Goal: Check status: Check status

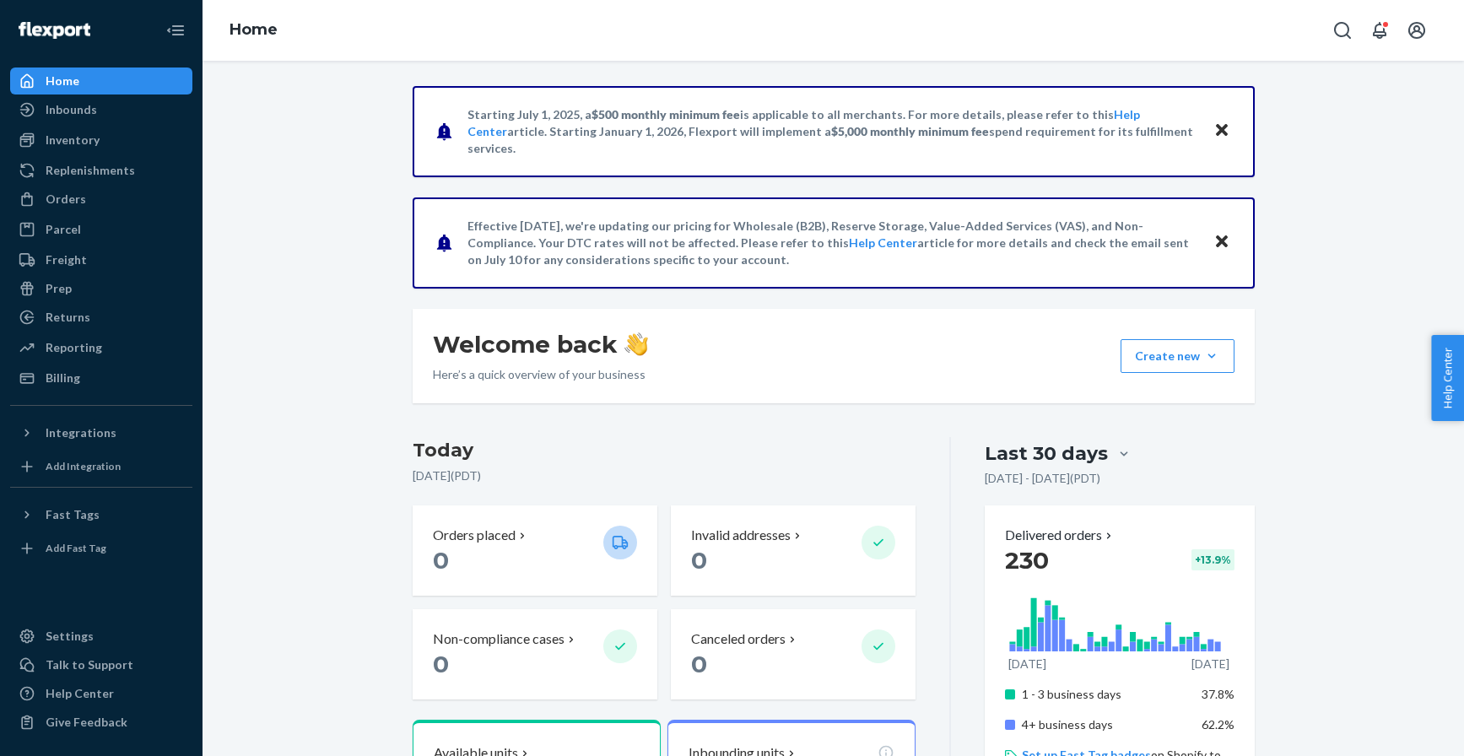
click at [112, 213] on div "Orders Ecommerce Orders Wholesale Orders" at bounding box center [101, 200] width 182 height 29
click at [103, 192] on div "Orders" at bounding box center [101, 199] width 179 height 24
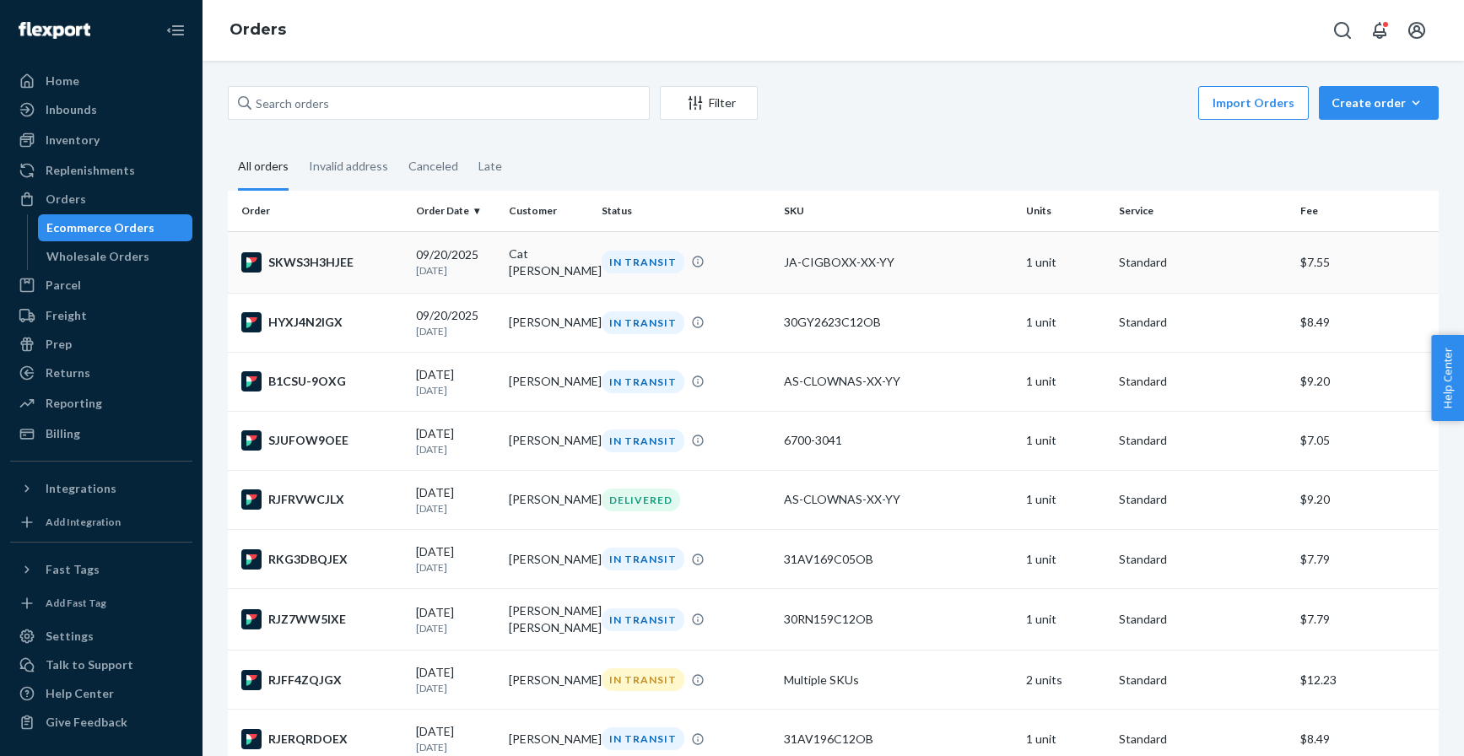
click at [300, 252] on div "SKWS3H3HJEE" at bounding box center [321, 262] width 161 height 20
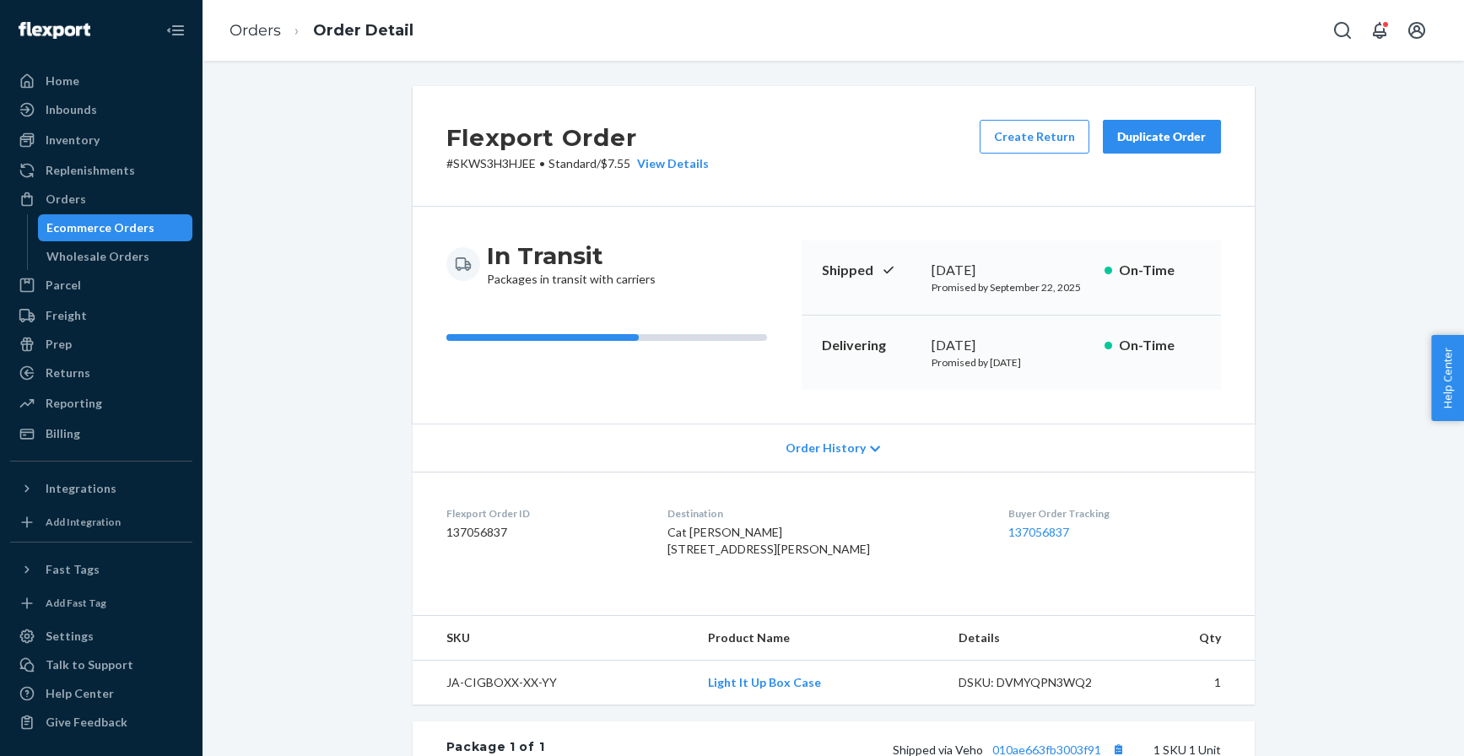
click at [700, 525] on span "Cat [PERSON_NAME] [STREET_ADDRESS][PERSON_NAME]" at bounding box center [768, 540] width 203 height 31
copy span "Cat [PERSON_NAME]"
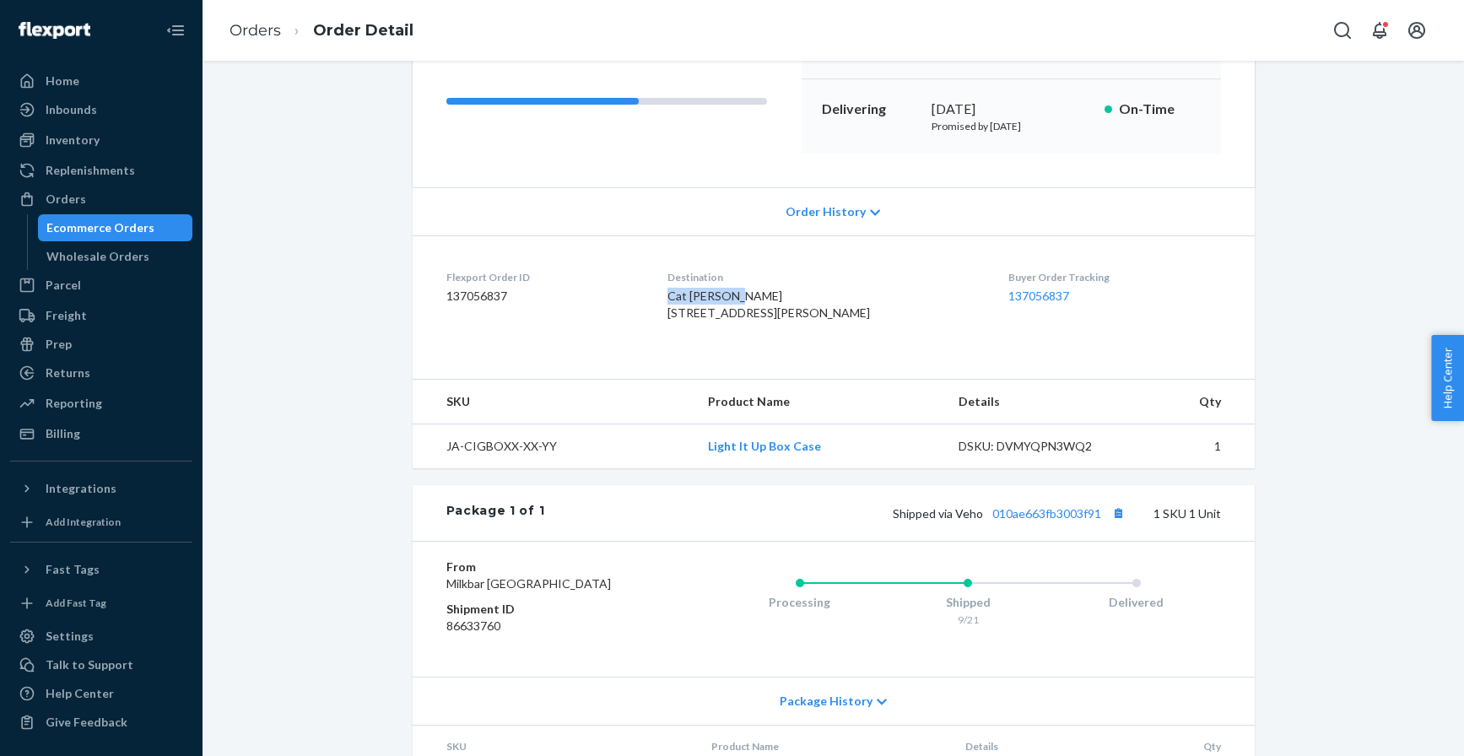
scroll to position [262, 0]
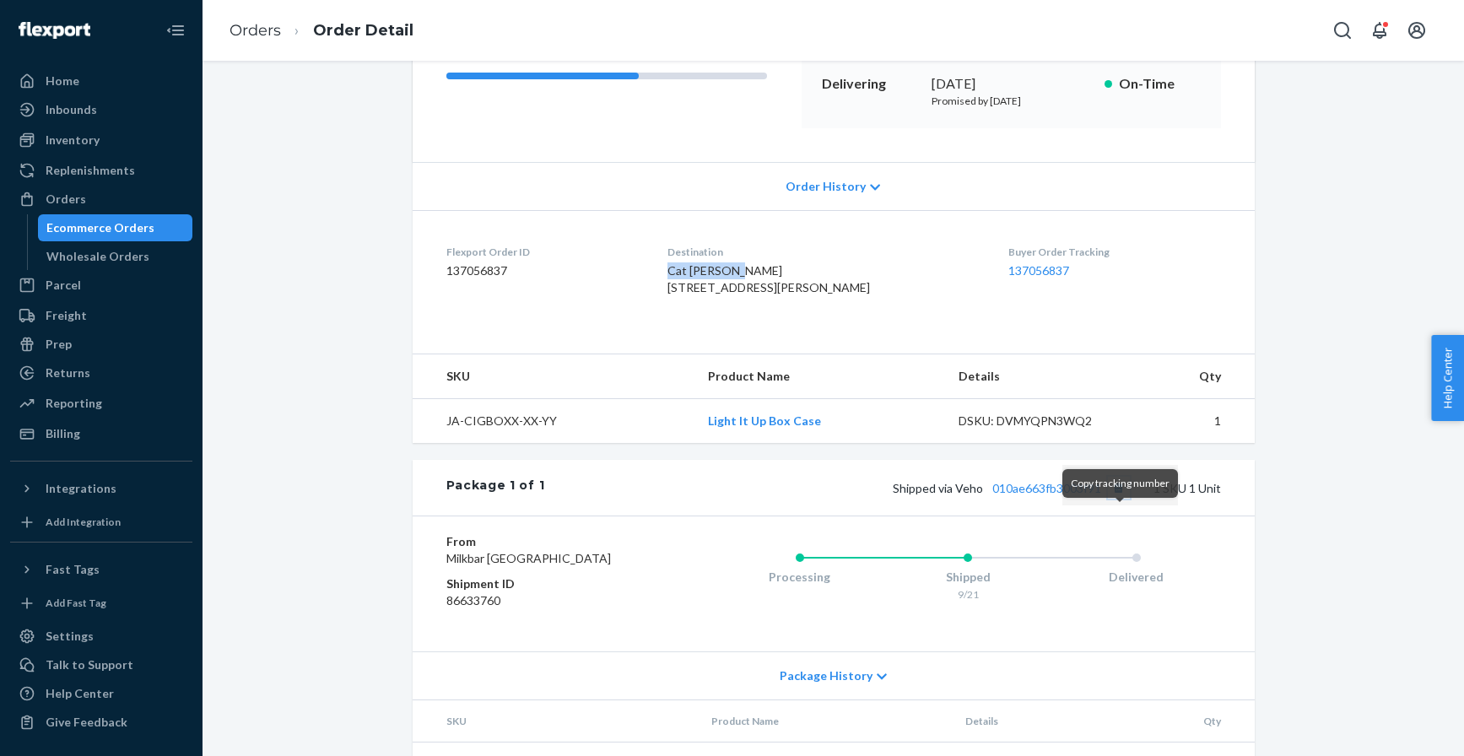
click at [1121, 499] on button "Copy tracking number" at bounding box center [1119, 488] width 22 height 22
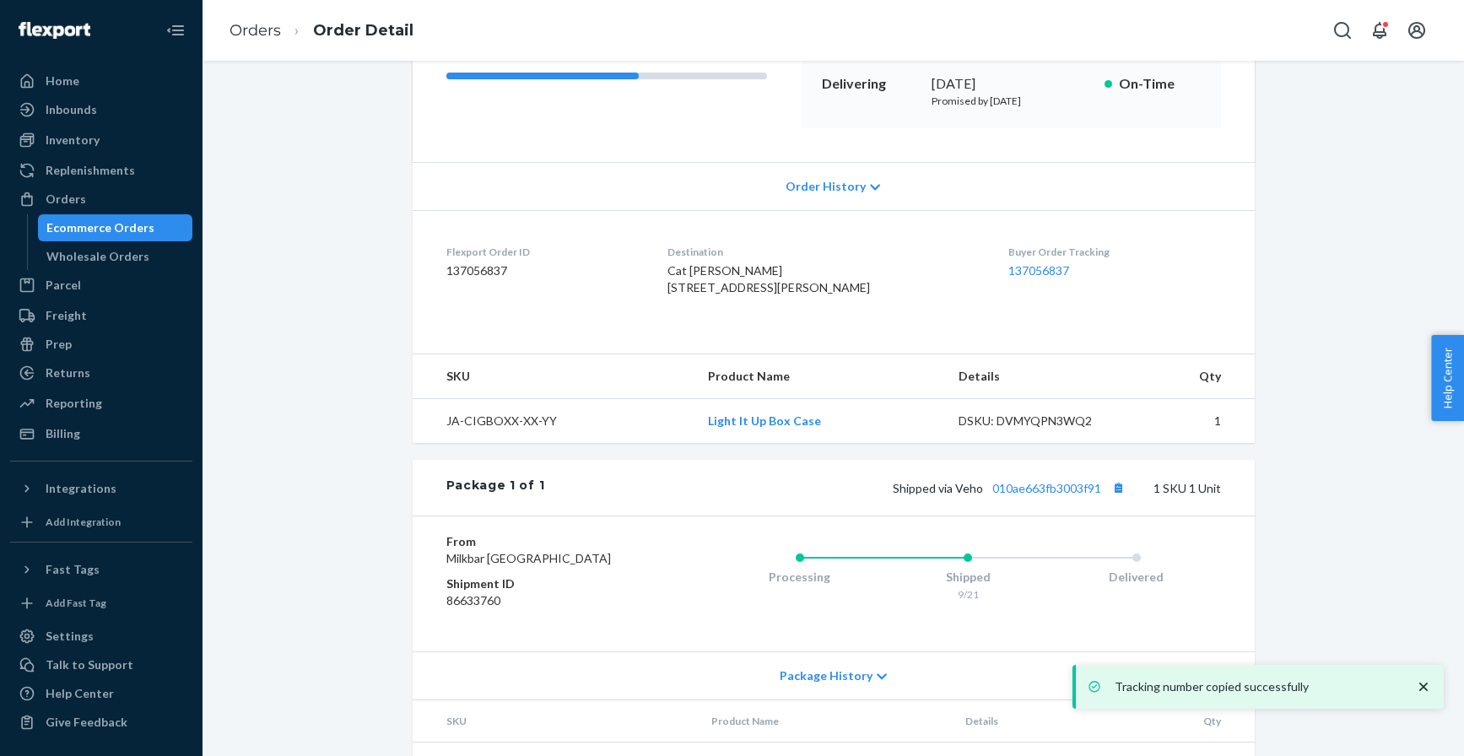
click at [1058, 499] on div "Shipped via Veho 010ae663fb3003f91 1 SKU 1 Unit" at bounding box center [882, 488] width 676 height 22
click at [1031, 495] on link "010ae663fb3003f91" at bounding box center [1046, 488] width 109 height 14
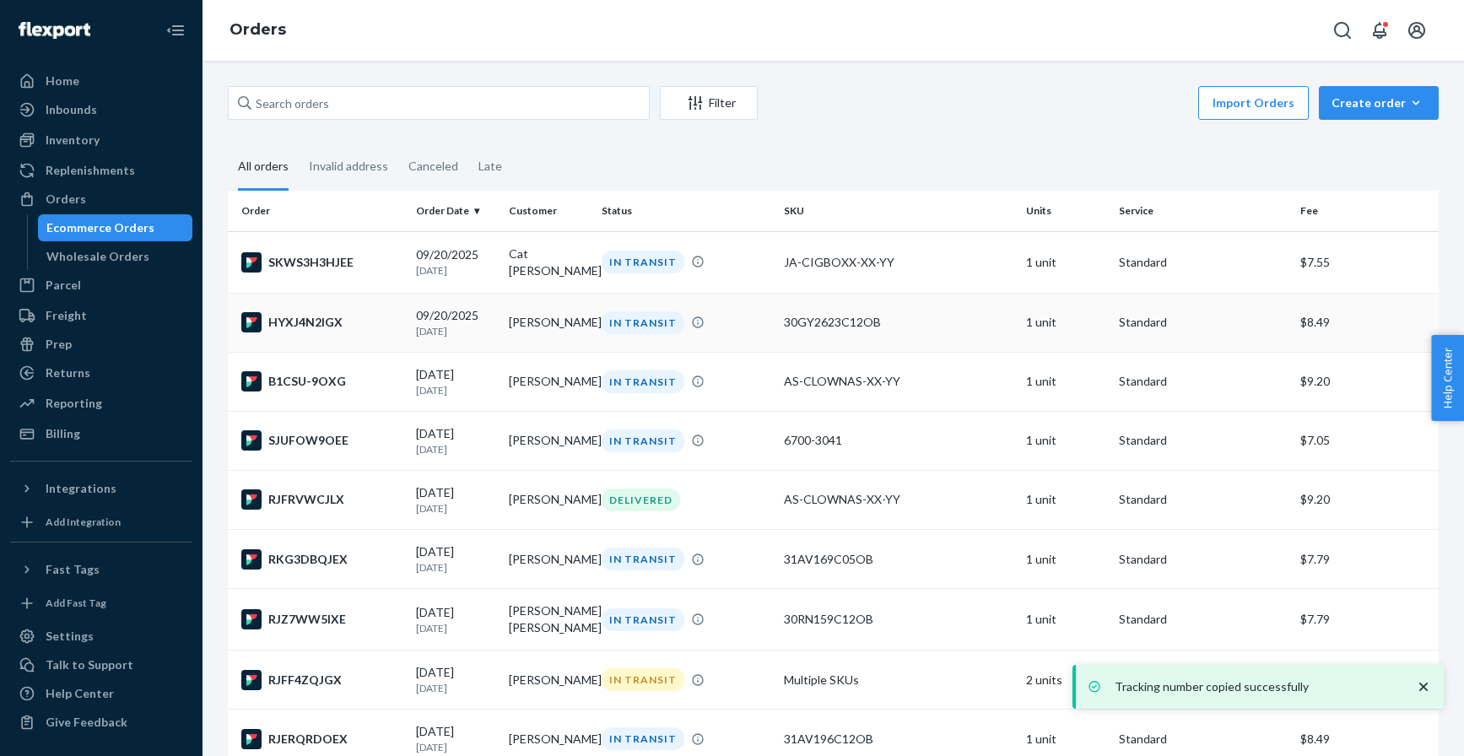
click at [338, 326] on div "HYXJ4N2IGX" at bounding box center [321, 322] width 161 height 20
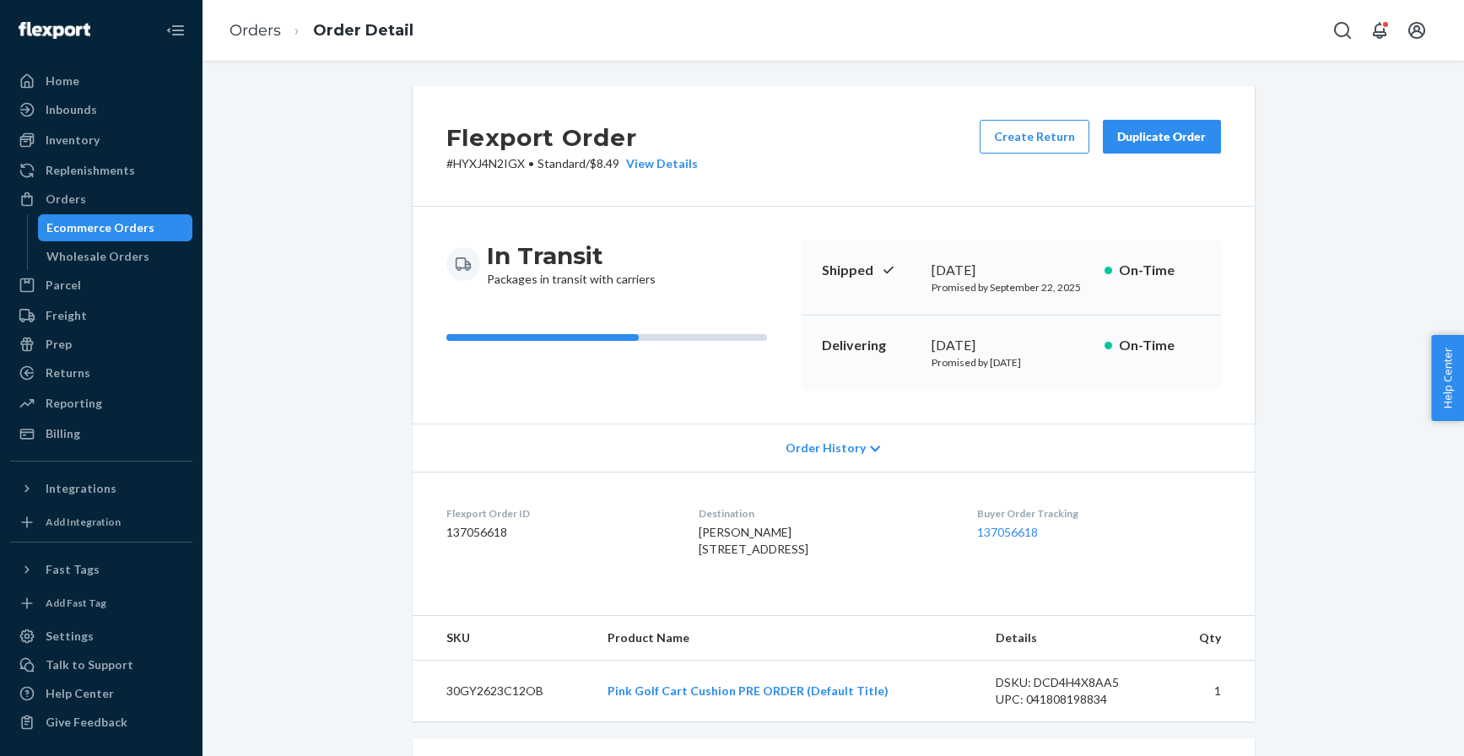
click at [710, 531] on span "[PERSON_NAME] [STREET_ADDRESS]" at bounding box center [754, 540] width 110 height 31
copy span "[PERSON_NAME]"
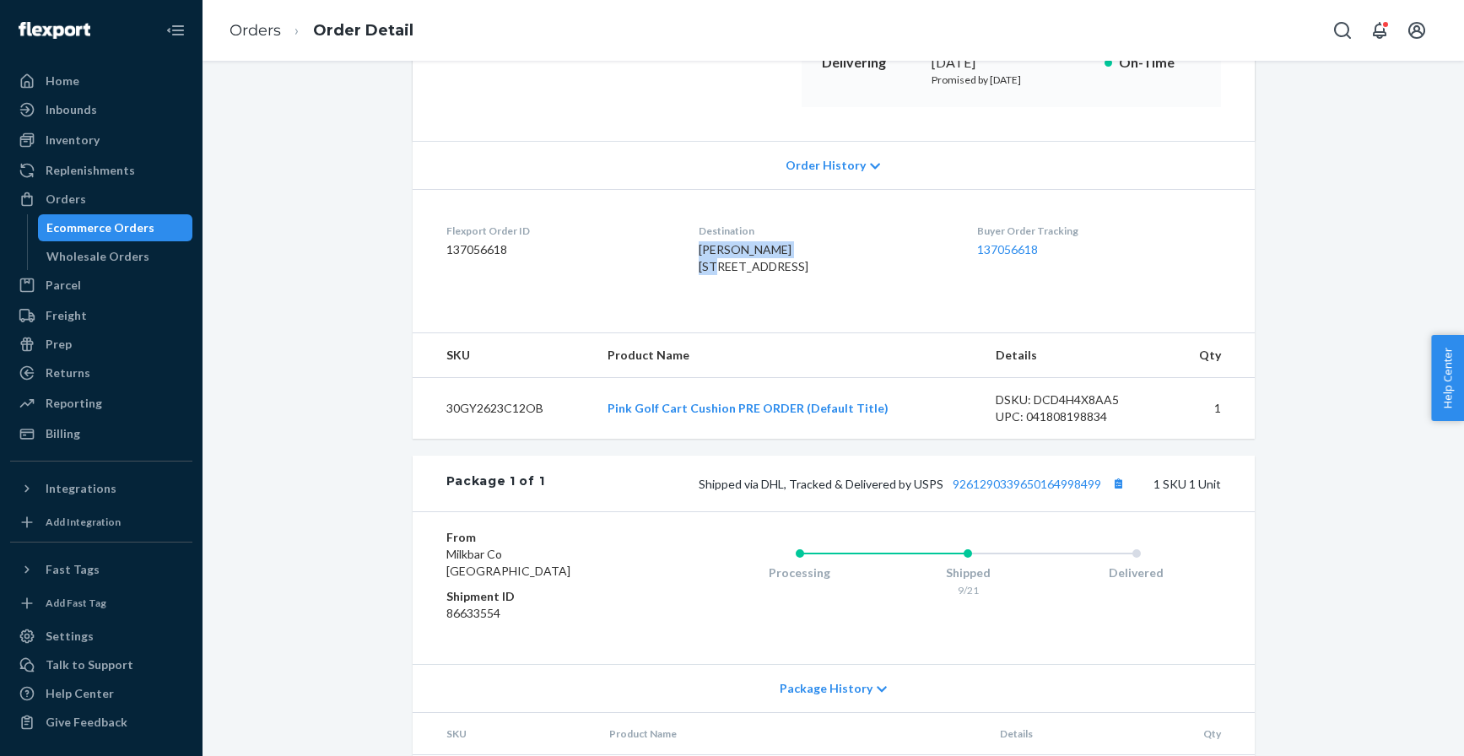
scroll to position [393, 0]
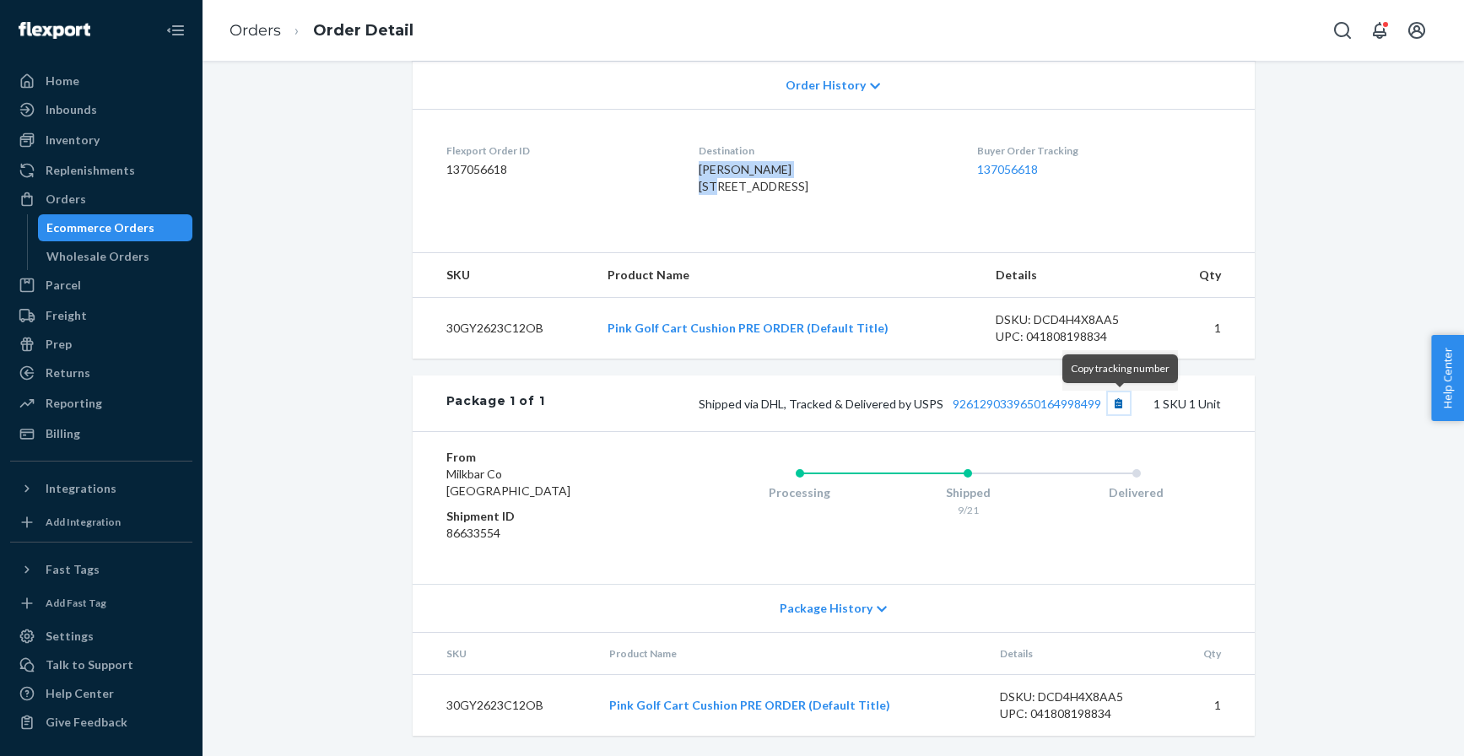
click at [1119, 406] on button "Copy tracking number" at bounding box center [1119, 403] width 22 height 22
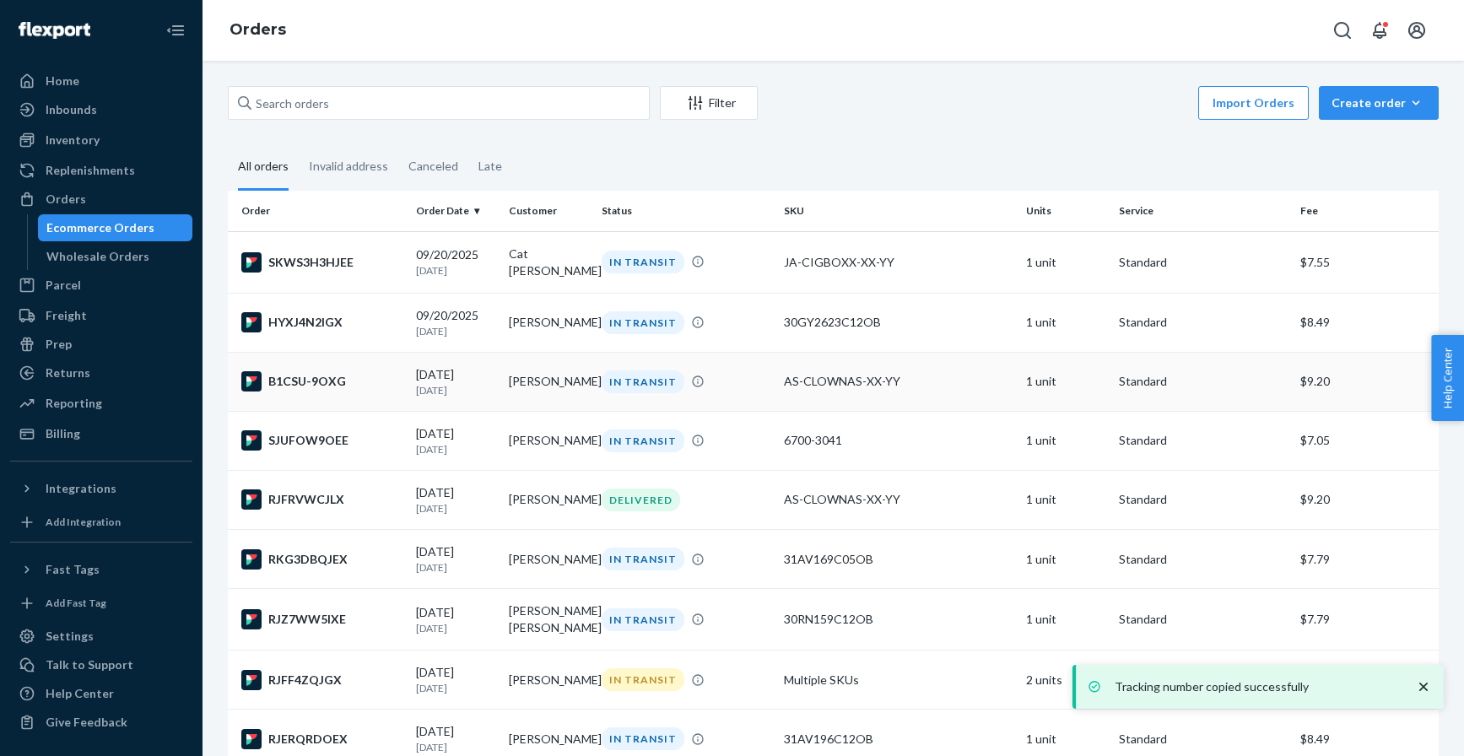
click at [335, 384] on div "B1CSU-9OXG" at bounding box center [321, 381] width 161 height 20
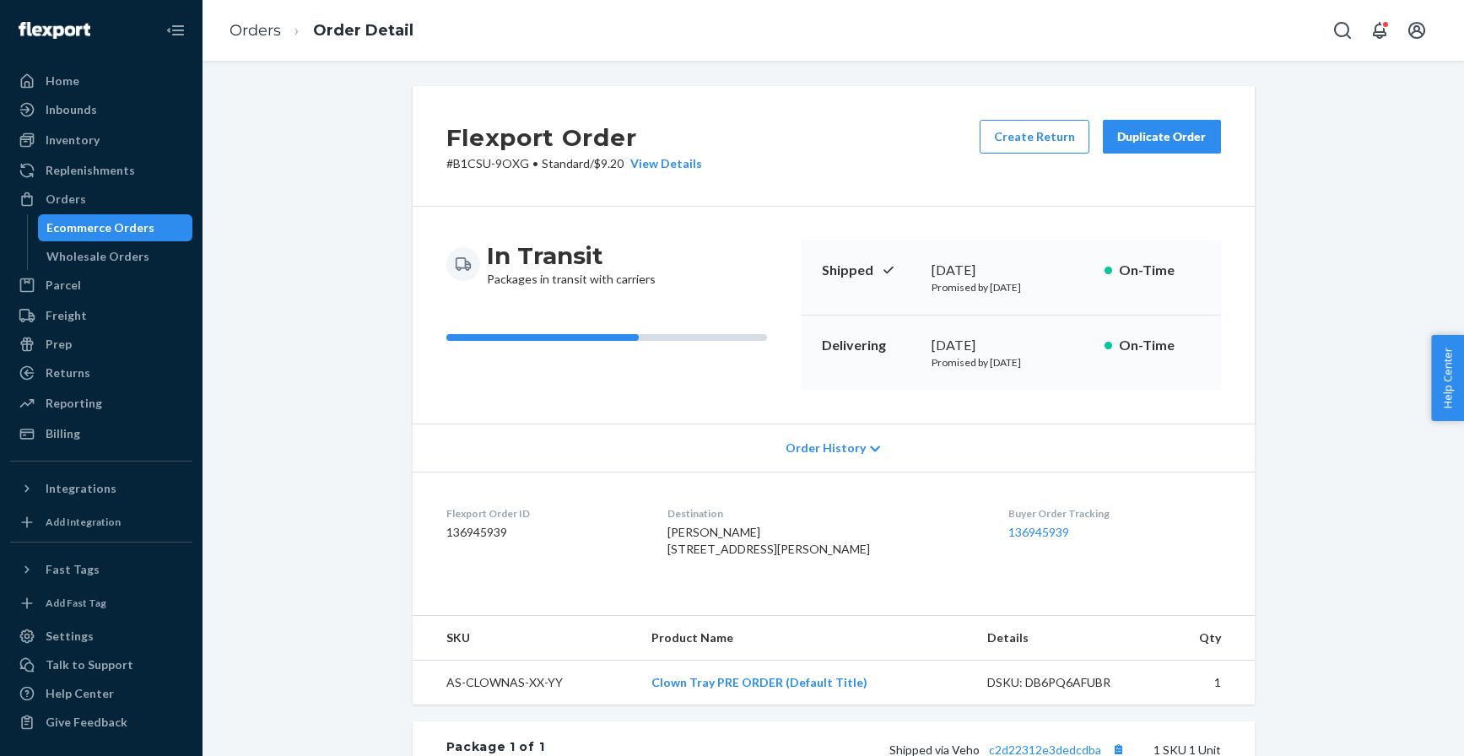
click at [737, 532] on span "[PERSON_NAME] [STREET_ADDRESS][PERSON_NAME]" at bounding box center [768, 540] width 203 height 31
copy span "[PERSON_NAME]"
click at [80, 203] on div "Orders" at bounding box center [66, 199] width 41 height 17
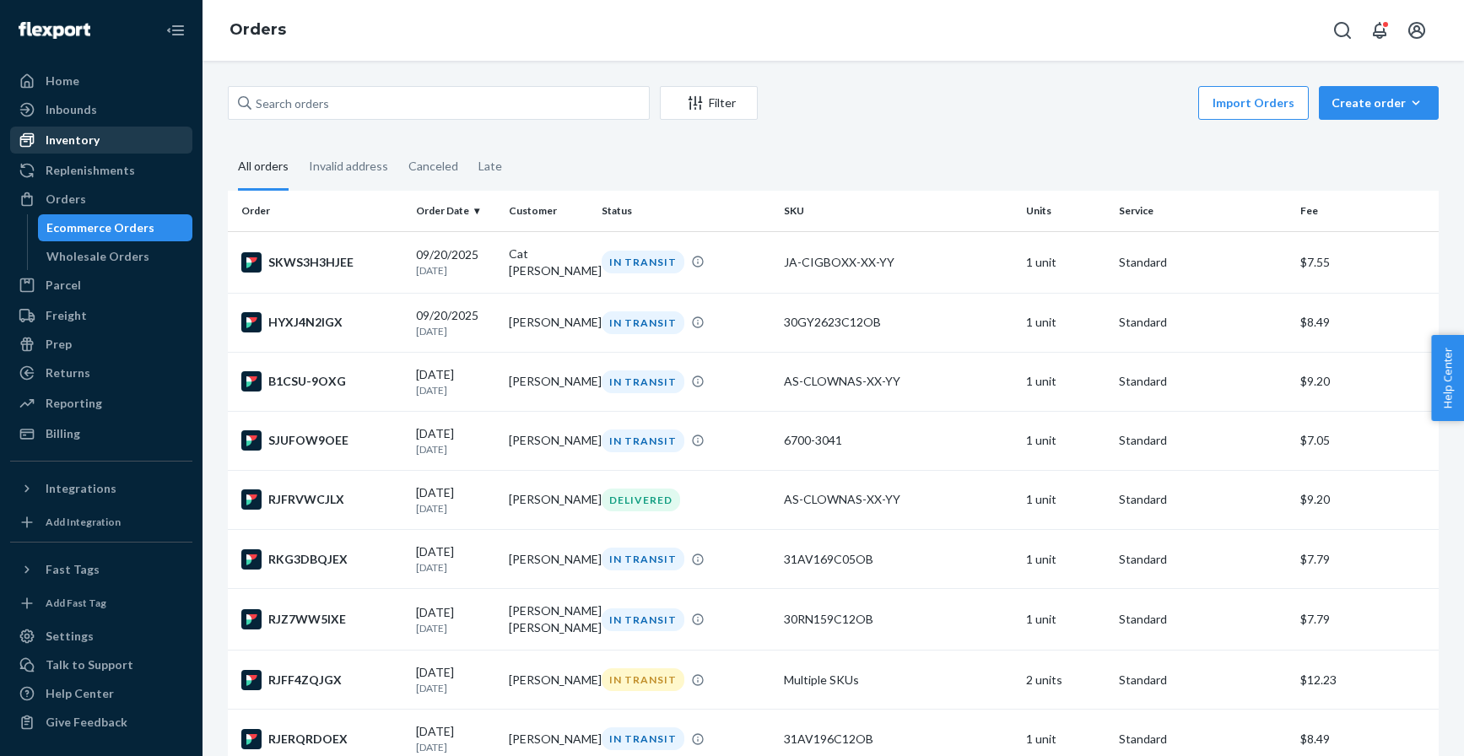
click at [86, 139] on div "Inventory" at bounding box center [73, 140] width 54 height 17
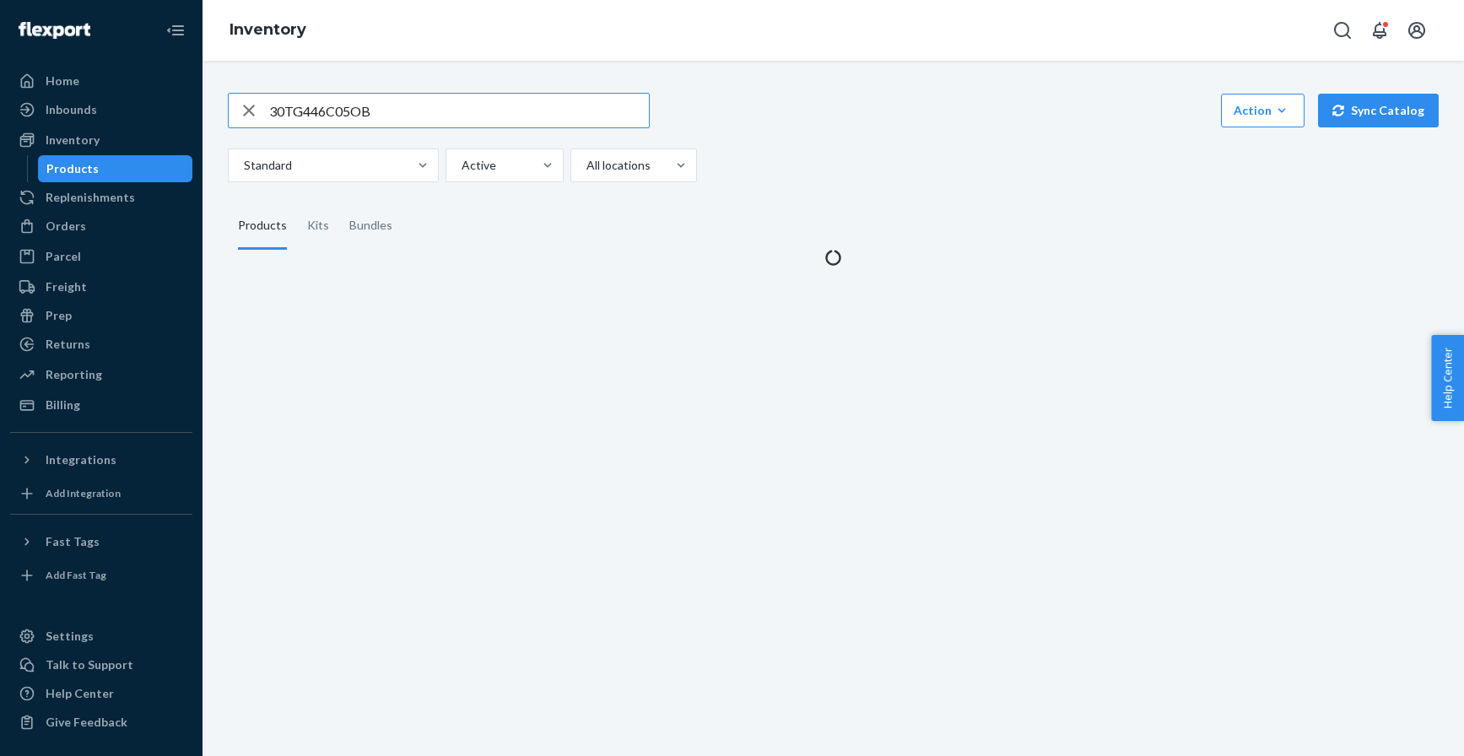
type input "30TG446C05OB"
